Goal: Entertainment & Leisure: Consume media (video, audio)

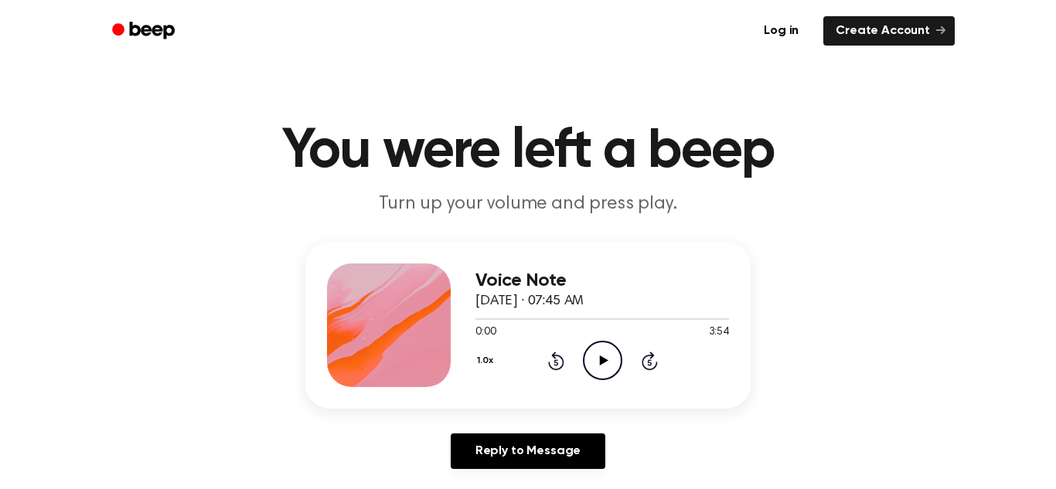
click at [604, 358] on icon "Play Audio" at bounding box center [602, 360] width 39 height 39
click at [550, 358] on icon "Rewind 5 seconds" at bounding box center [555, 361] width 17 height 20
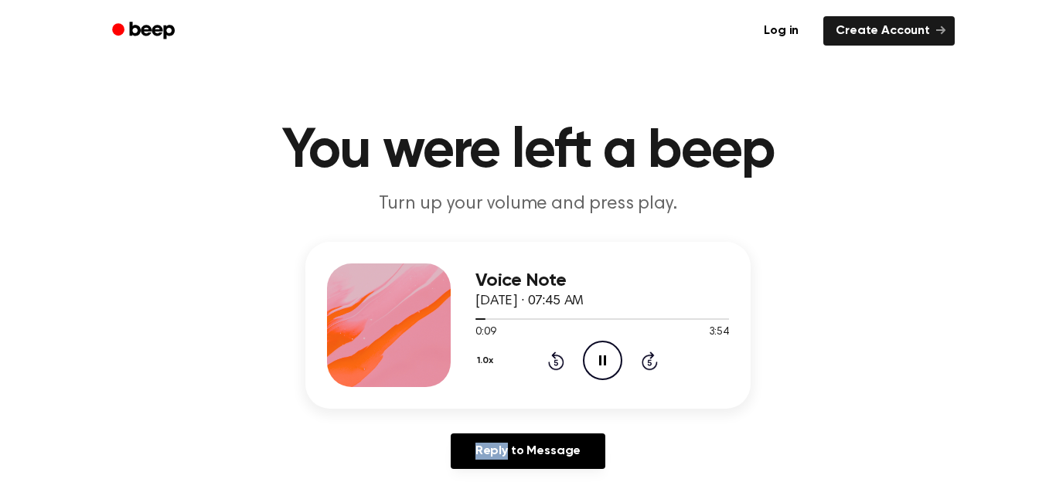
click at [617, 369] on icon "Pause Audio" at bounding box center [602, 360] width 39 height 39
click at [606, 349] on icon "Play Audio" at bounding box center [602, 360] width 39 height 39
click at [606, 349] on icon "Pause Audio" at bounding box center [602, 360] width 39 height 39
click at [606, 349] on icon "Play Audio" at bounding box center [602, 360] width 39 height 39
click at [606, 349] on icon "Pause Audio" at bounding box center [602, 360] width 39 height 39
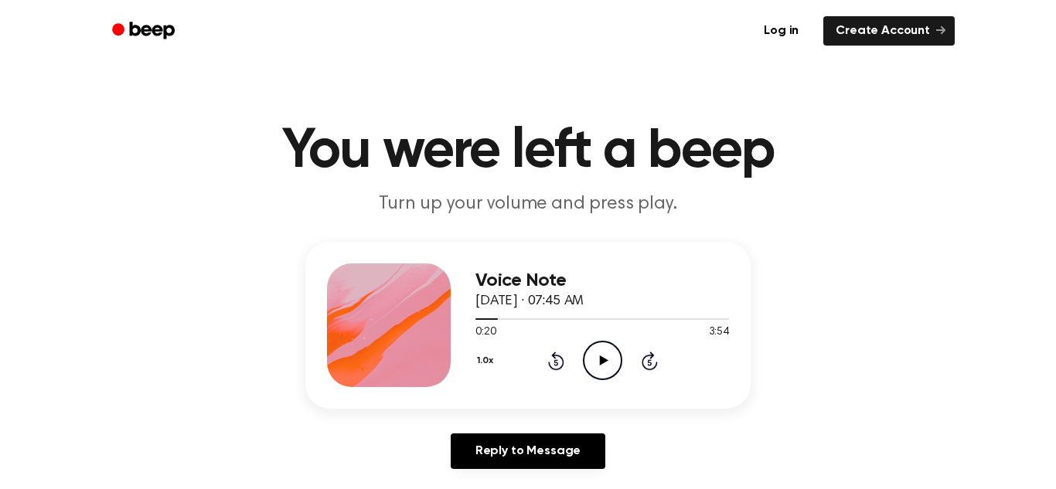
click at [606, 349] on icon "Play Audio" at bounding box center [602, 360] width 39 height 39
click at [606, 349] on icon "Pause Audio" at bounding box center [602, 360] width 39 height 39
click at [606, 349] on icon "Play Audio" at bounding box center [602, 360] width 39 height 39
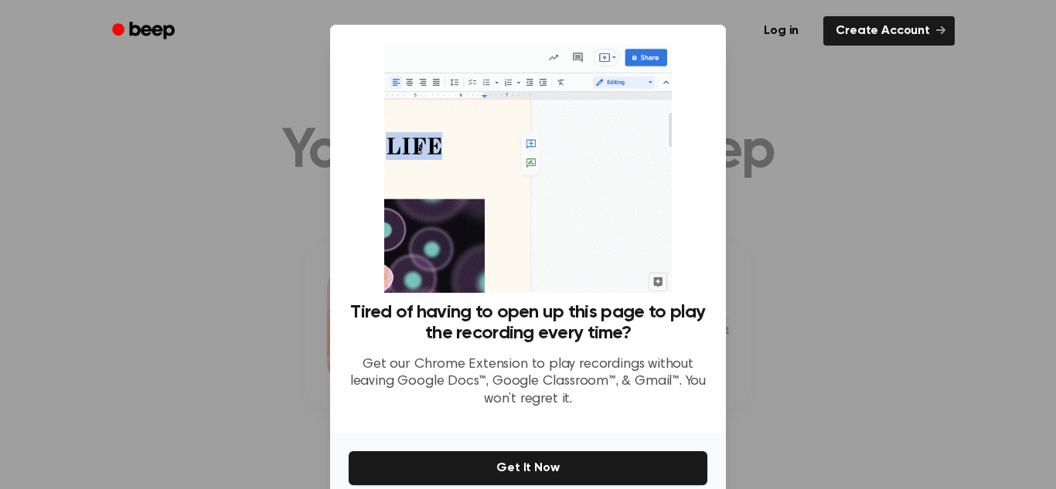
click at [825, 263] on div at bounding box center [528, 244] width 1056 height 489
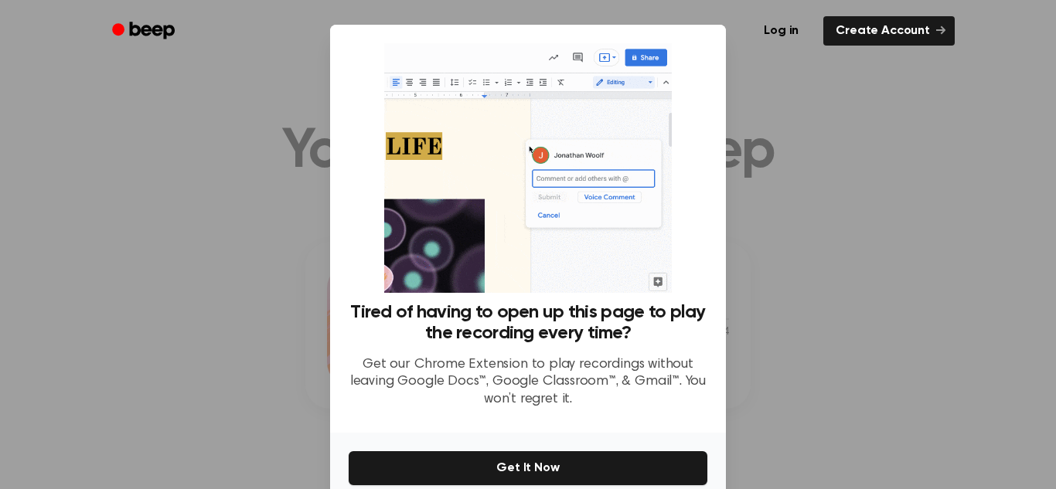
click at [825, 263] on div at bounding box center [528, 244] width 1056 height 489
click at [941, 28] on icon at bounding box center [940, 30] width 9 height 9
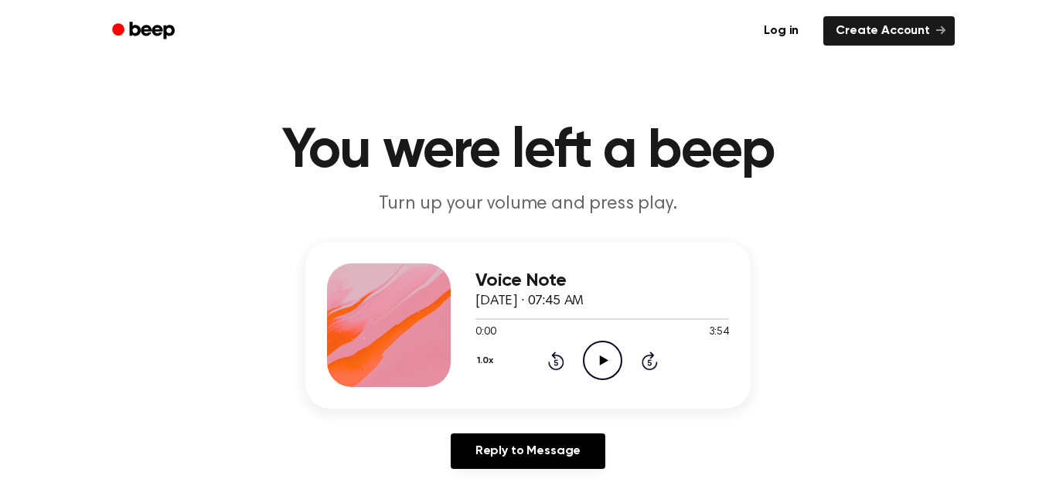
click at [599, 366] on icon at bounding box center [603, 361] width 9 height 10
click at [648, 362] on icon at bounding box center [649, 362] width 4 height 6
click at [604, 362] on icon at bounding box center [602, 361] width 7 height 10
click at [604, 362] on icon at bounding box center [603, 361] width 9 height 10
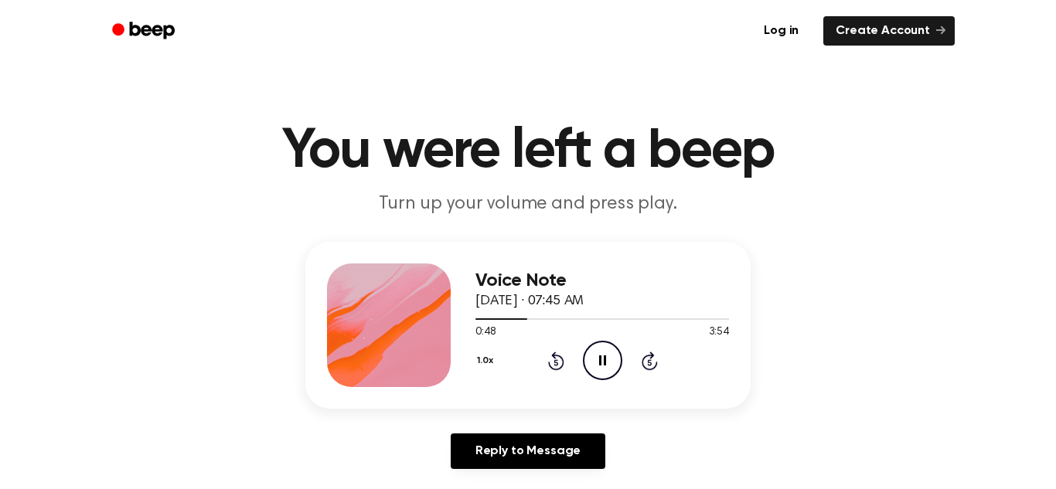
click at [604, 361] on icon at bounding box center [602, 361] width 7 height 10
click at [604, 361] on icon at bounding box center [603, 361] width 9 height 10
click at [604, 361] on icon at bounding box center [602, 361] width 7 height 10
click at [604, 361] on icon at bounding box center [603, 361] width 9 height 10
click at [604, 361] on icon at bounding box center [602, 361] width 7 height 10
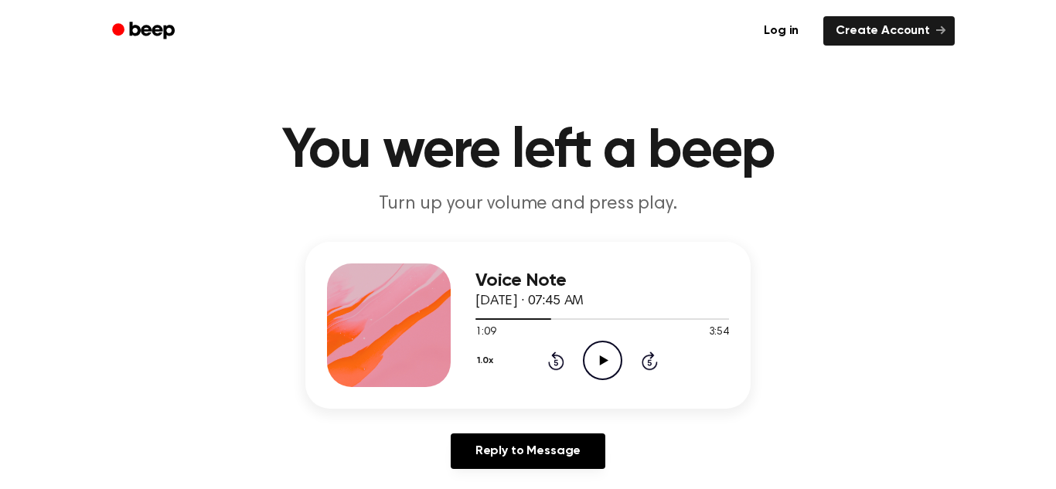
click at [604, 361] on icon at bounding box center [603, 361] width 9 height 10
click at [604, 361] on icon at bounding box center [602, 361] width 7 height 10
click at [604, 361] on icon at bounding box center [603, 361] width 9 height 10
click at [604, 361] on icon at bounding box center [602, 361] width 7 height 10
click at [604, 361] on icon at bounding box center [603, 361] width 9 height 10
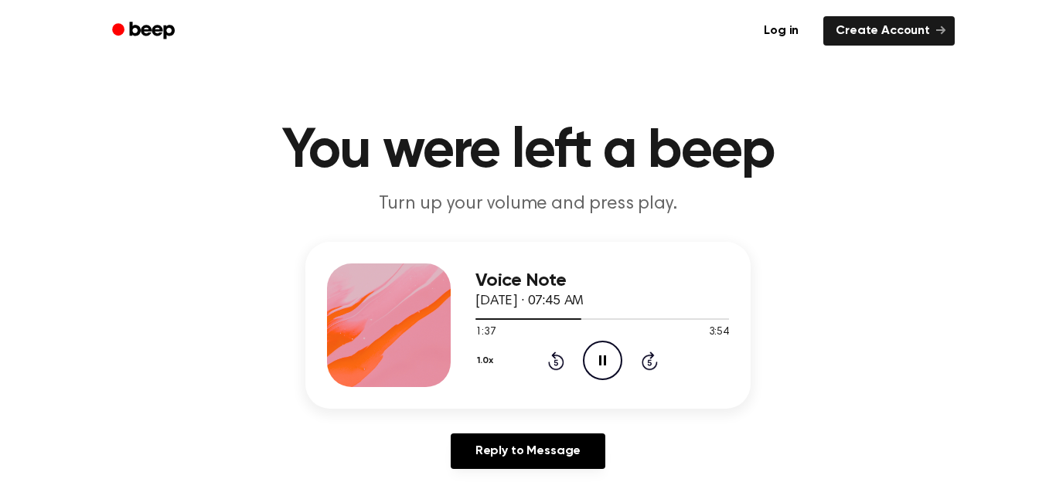
click at [604, 361] on icon at bounding box center [602, 361] width 7 height 10
click at [604, 361] on icon at bounding box center [603, 361] width 9 height 10
click at [604, 361] on icon at bounding box center [602, 361] width 7 height 10
click at [604, 361] on icon at bounding box center [603, 361] width 9 height 10
click at [604, 361] on icon at bounding box center [602, 361] width 7 height 10
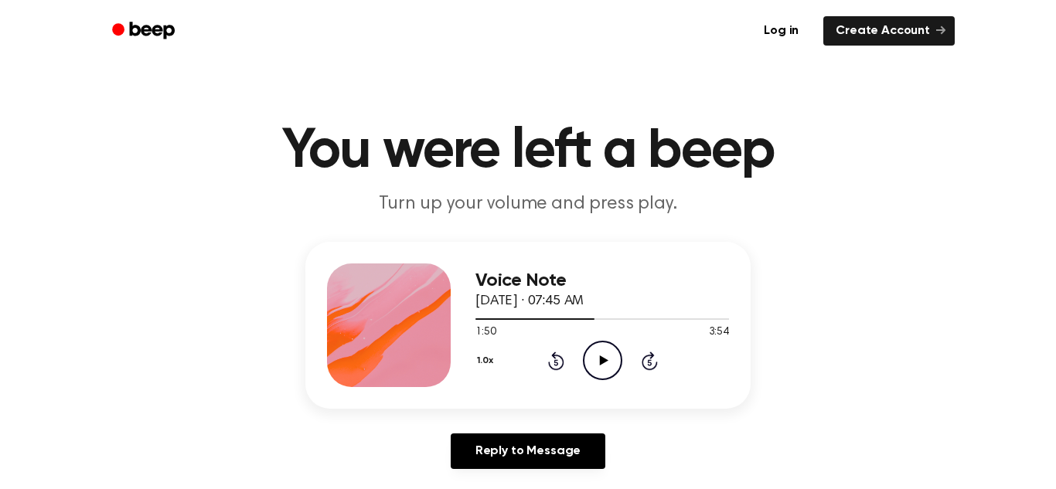
click at [604, 361] on icon at bounding box center [603, 361] width 9 height 10
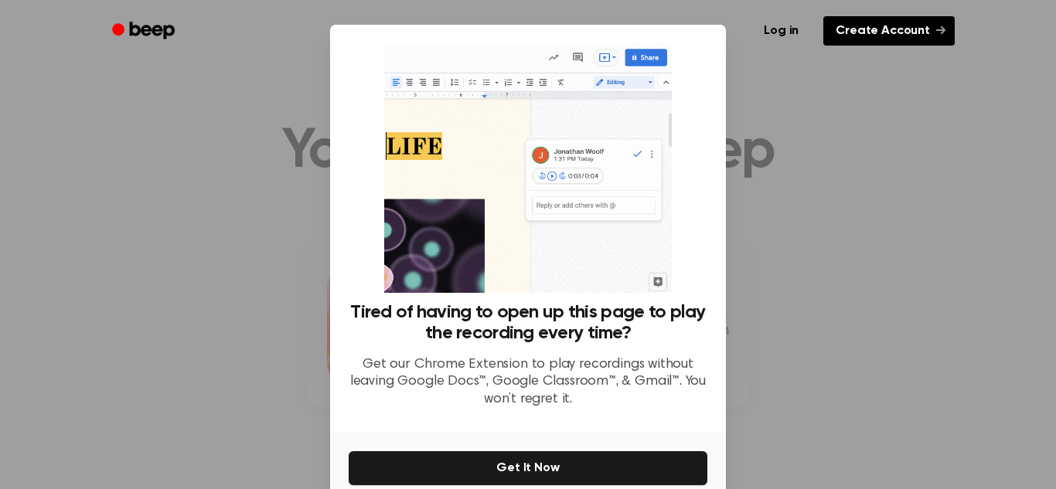
click at [932, 24] on link "Create Account" at bounding box center [888, 30] width 131 height 29
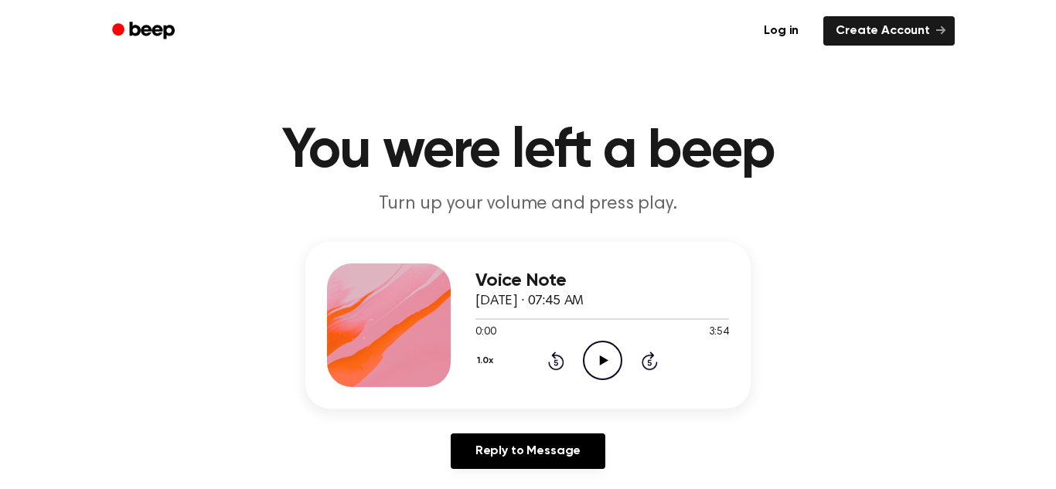
click at [606, 352] on icon "Play Audio" at bounding box center [602, 360] width 39 height 39
click at [649, 356] on icon at bounding box center [650, 361] width 16 height 19
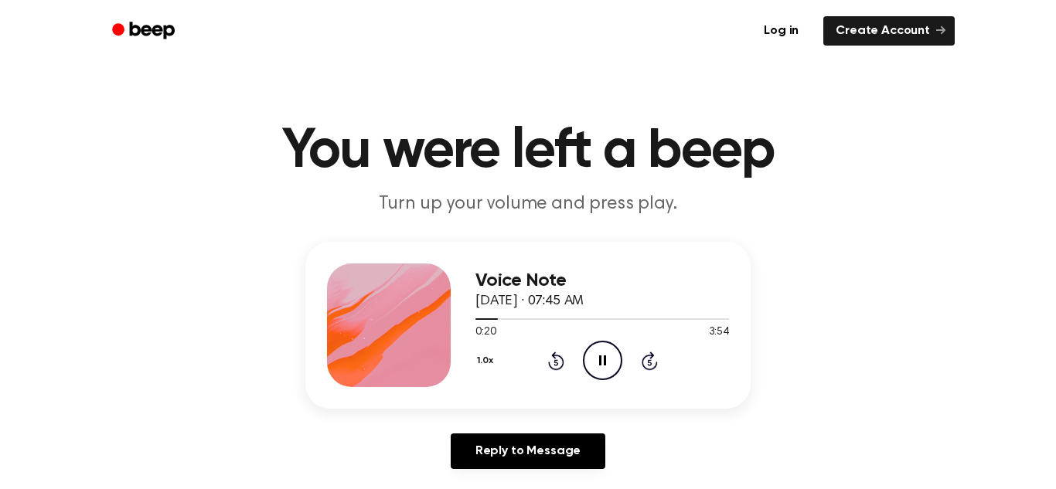
click at [649, 356] on icon at bounding box center [650, 361] width 16 height 19
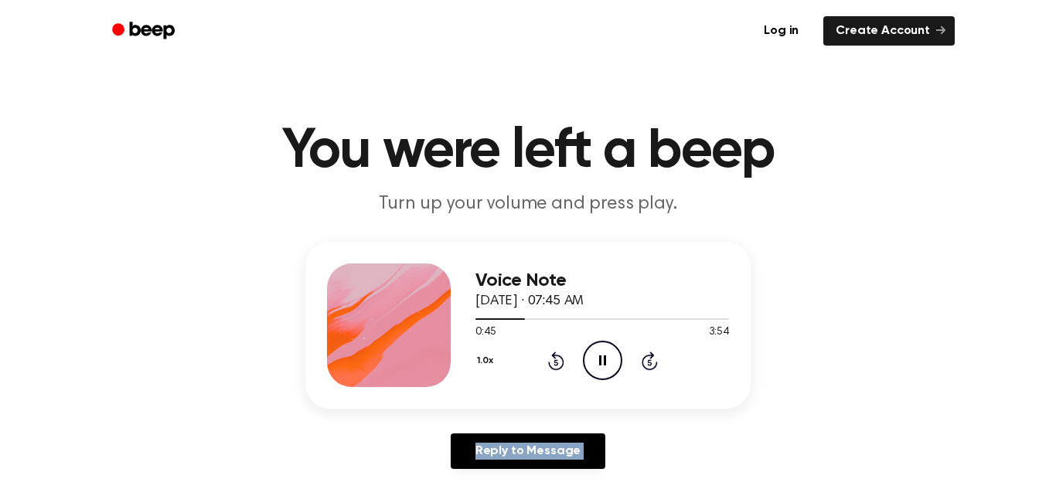
click at [649, 356] on icon at bounding box center [650, 361] width 16 height 19
click at [647, 356] on icon at bounding box center [650, 361] width 16 height 19
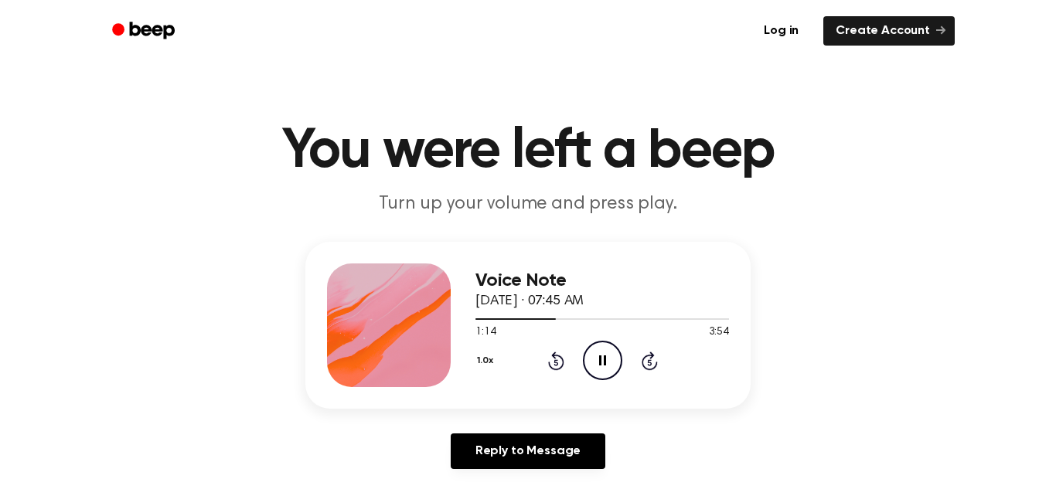
click at [650, 356] on icon at bounding box center [650, 361] width 16 height 19
click at [651, 357] on icon at bounding box center [650, 361] width 16 height 19
click at [647, 358] on icon "Skip 5 seconds" at bounding box center [649, 361] width 17 height 20
click at [649, 363] on icon at bounding box center [649, 362] width 4 height 6
click at [556, 353] on icon "Rewind 5 seconds" at bounding box center [555, 361] width 17 height 20
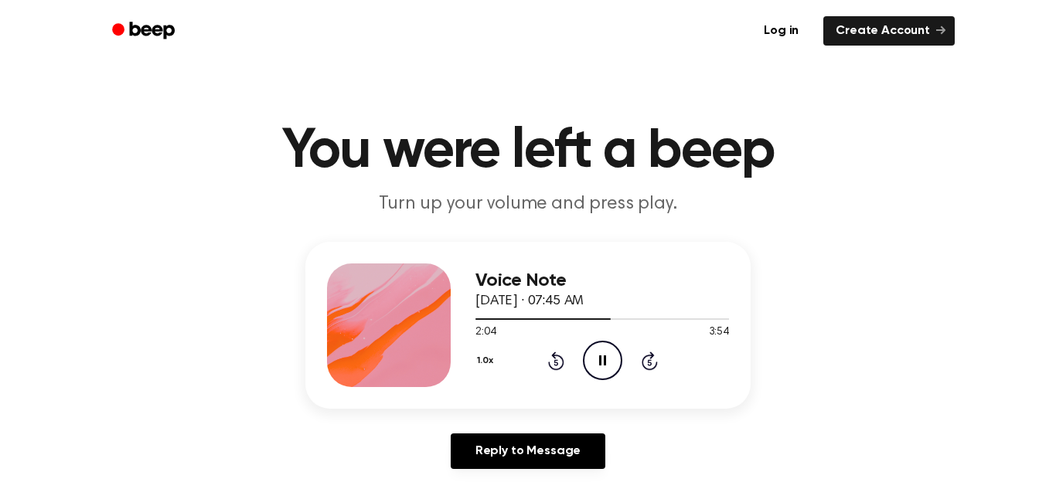
click at [602, 361] on icon "Pause Audio" at bounding box center [602, 360] width 39 height 39
click at [602, 361] on icon at bounding box center [603, 361] width 9 height 10
click at [602, 361] on icon "Pause Audio" at bounding box center [602, 360] width 39 height 39
drag, startPoint x: 621, startPoint y: 316, endPoint x: 443, endPoint y: 339, distance: 179.2
click at [443, 339] on div "Voice Note [DATE] · 07:45 AM 2:20 3:54 Your browser does not support the [objec…" at bounding box center [527, 325] width 445 height 167
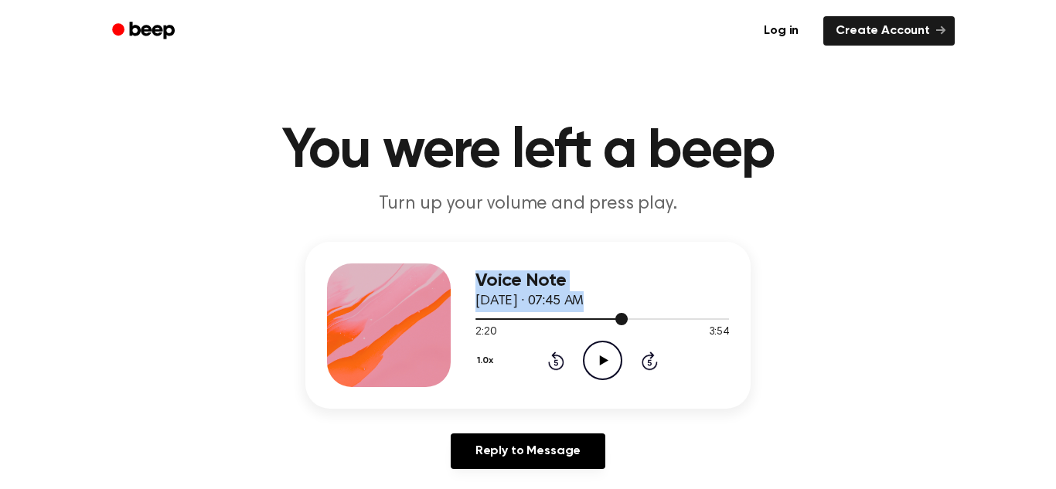
click at [478, 318] on div at bounding box center [551, 319] width 152 height 2
click at [478, 318] on div at bounding box center [602, 319] width 254 height 2
click at [473, 319] on span at bounding box center [472, 319] width 12 height 12
click at [601, 363] on icon at bounding box center [603, 361] width 9 height 10
click at [601, 362] on icon "Pause Audio" at bounding box center [602, 360] width 39 height 39
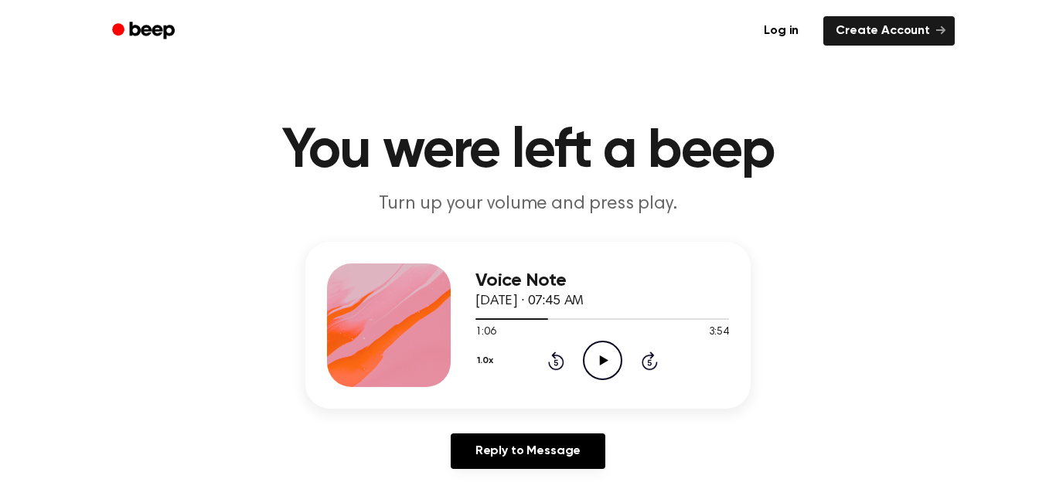
click at [601, 362] on icon at bounding box center [603, 361] width 9 height 10
click at [601, 362] on icon "Pause Audio" at bounding box center [602, 360] width 39 height 39
click at [601, 362] on icon at bounding box center [603, 361] width 9 height 10
